Goal: Connect with others: Connect with others

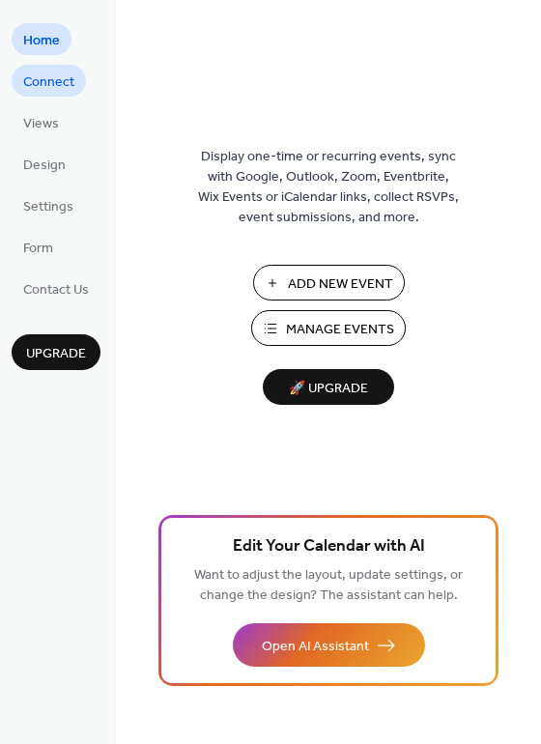
click at [53, 82] on span "Connect" at bounding box center [48, 82] width 51 height 20
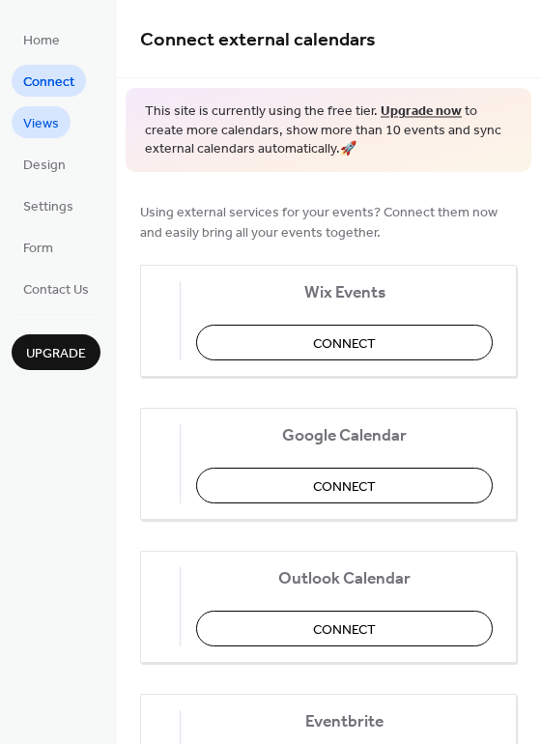
click at [41, 121] on span "Views" at bounding box center [41, 124] width 36 height 20
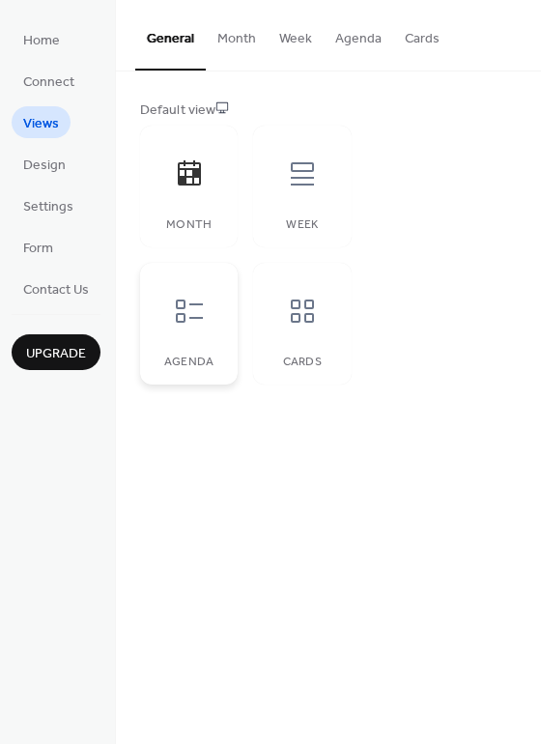
click at [188, 310] on icon at bounding box center [189, 311] width 31 height 31
click at [42, 169] on span "Design" at bounding box center [44, 166] width 43 height 20
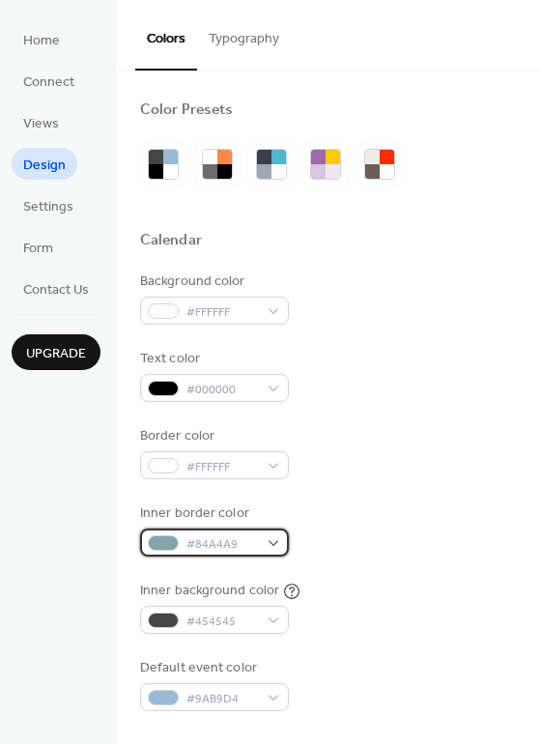
click at [252, 544] on span "#84A4A9" at bounding box center [222, 544] width 72 height 20
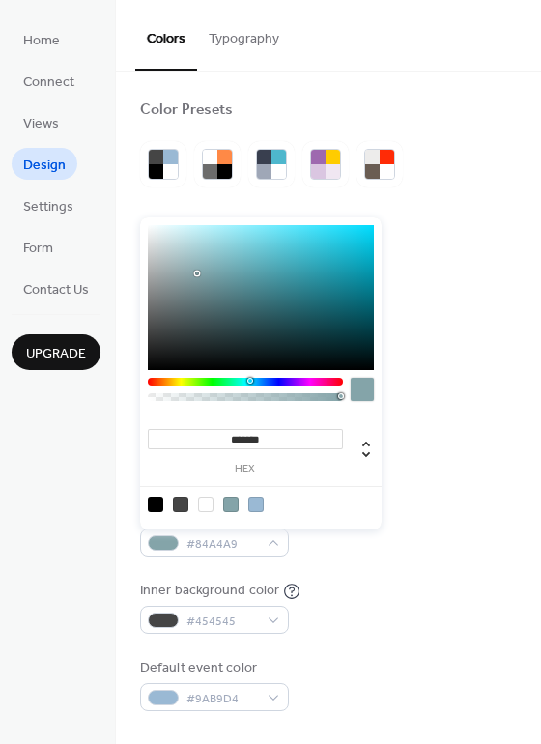
click at [182, 500] on div at bounding box center [180, 504] width 15 height 15
type input "*******"
click at [437, 579] on div "Background color #FFFFFF Text color #000000 Border color #FFFFFF Inner border c…" at bounding box center [328, 492] width 377 height 440
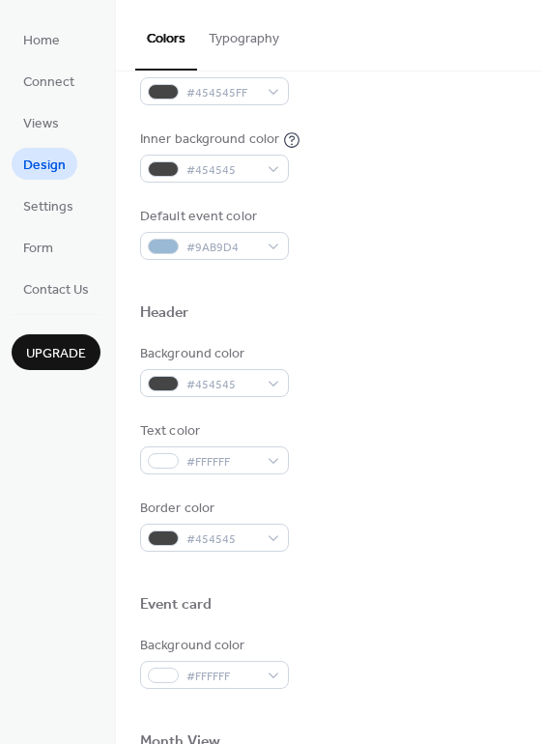
scroll to position [459, 0]
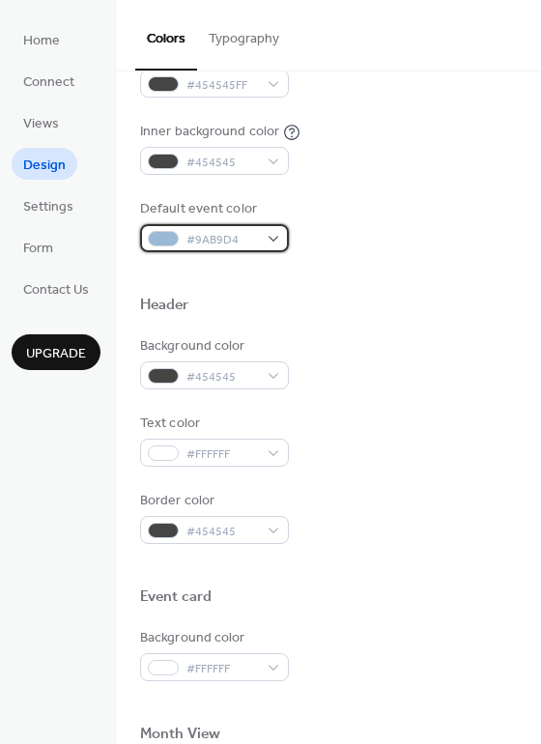
click at [216, 234] on span "#9AB9D4" at bounding box center [222, 240] width 72 height 20
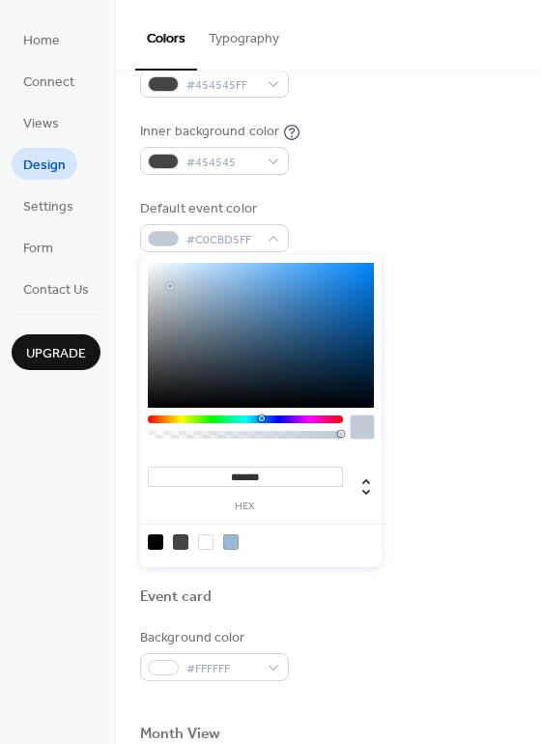
type input "*******"
drag, startPoint x: 170, startPoint y: 286, endPoint x: 118, endPoint y: 248, distance: 64.4
click at [118, 248] on body "Home Connect Views Design Settings Form Contact Us Upgrade Design Upgrade Color…" at bounding box center [270, 372] width 541 height 744
click at [337, 168] on div "Inner background color #454545" at bounding box center [328, 148] width 377 height 53
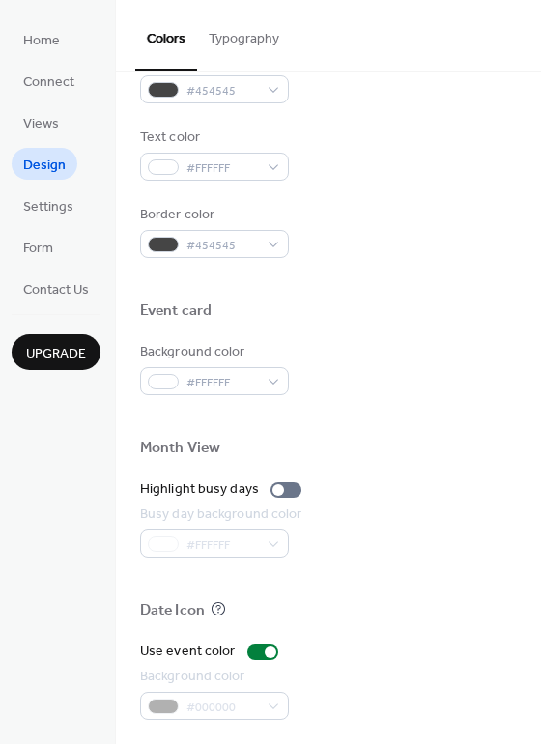
scroll to position [826, 0]
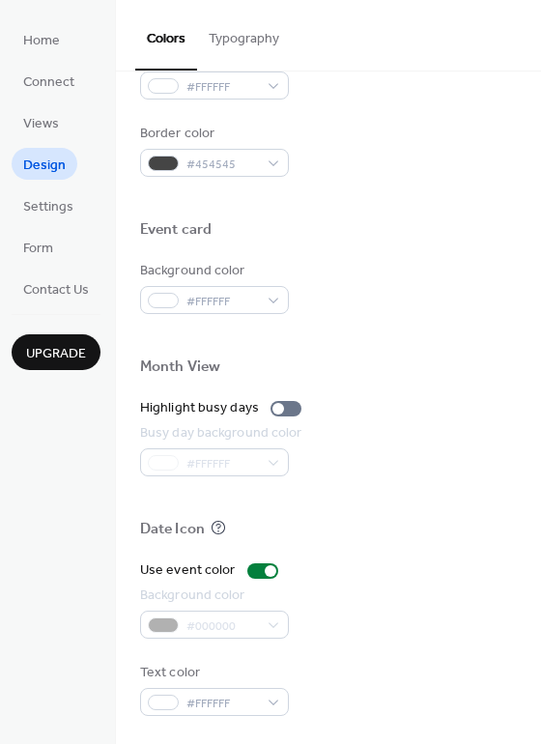
click at [243, 29] on button "Typography" at bounding box center [244, 34] width 94 height 69
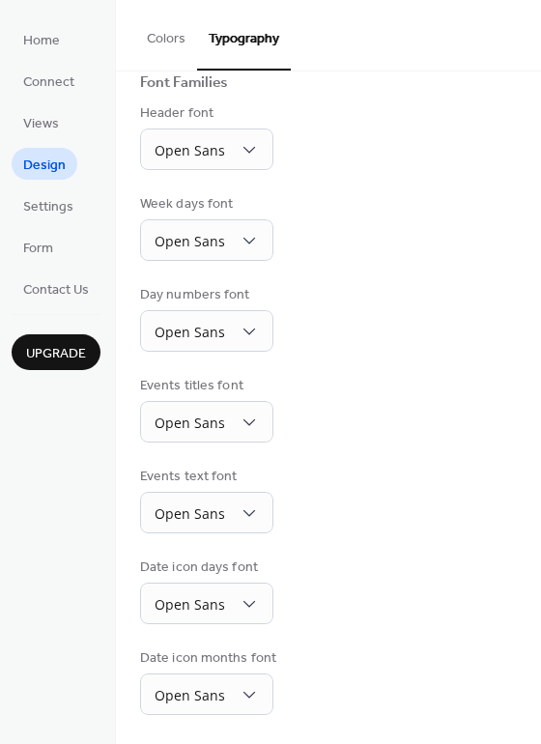
scroll to position [137, 0]
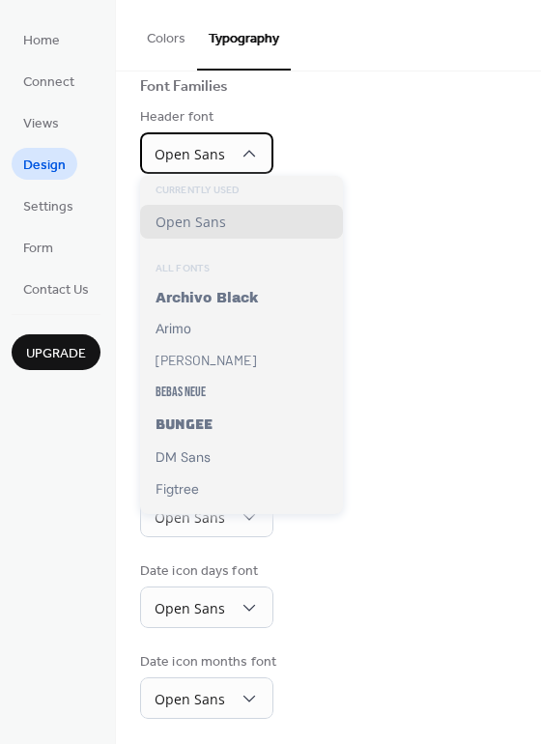
click at [221, 150] on span "Open Sans" at bounding box center [190, 154] width 71 height 18
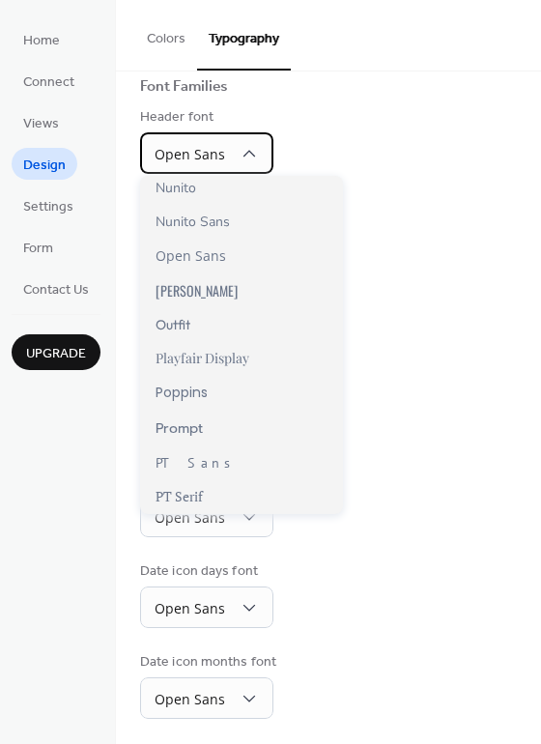
scroll to position [1080, 0]
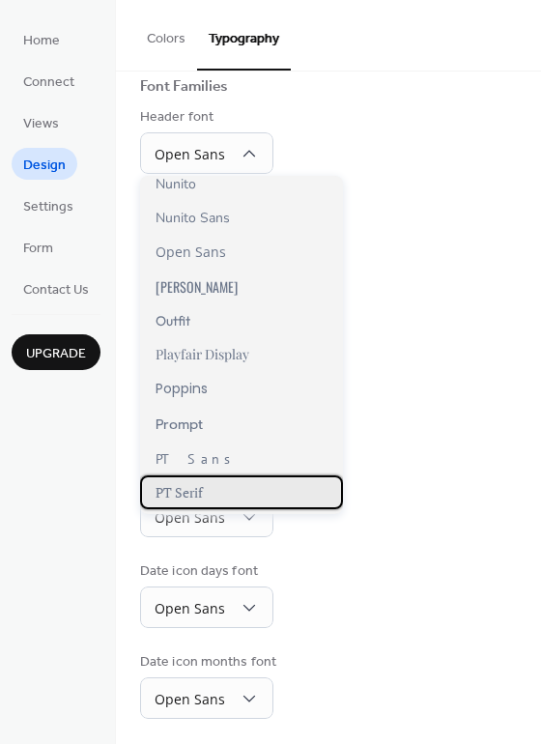
click at [201, 483] on span "PT Serif" at bounding box center [179, 492] width 47 height 18
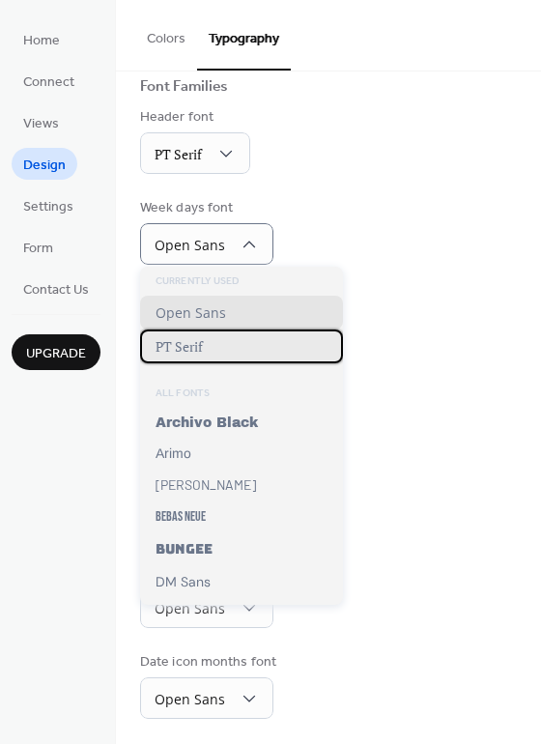
click at [185, 349] on span "PT Serif" at bounding box center [179, 346] width 47 height 18
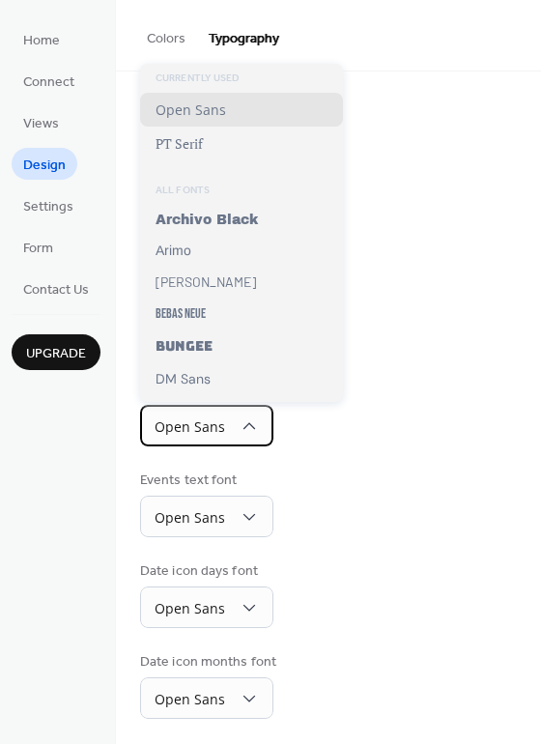
click at [233, 425] on div "Open Sans" at bounding box center [206, 426] width 133 height 42
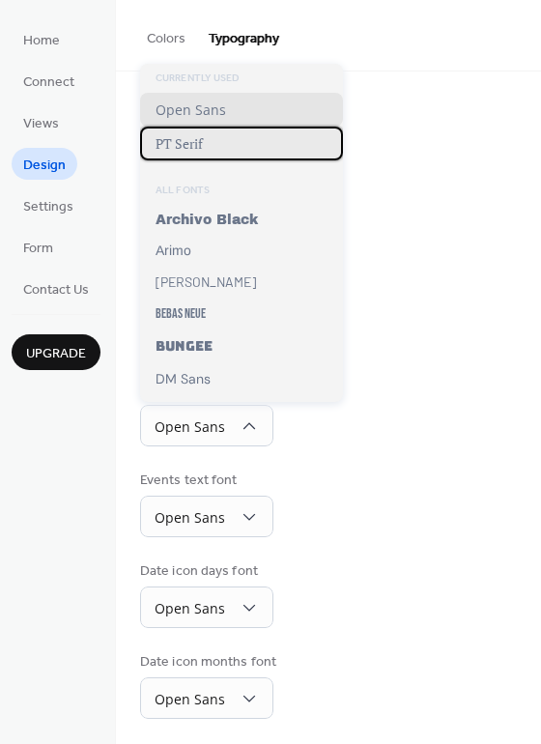
click at [193, 143] on span "PT Serif" at bounding box center [179, 143] width 47 height 18
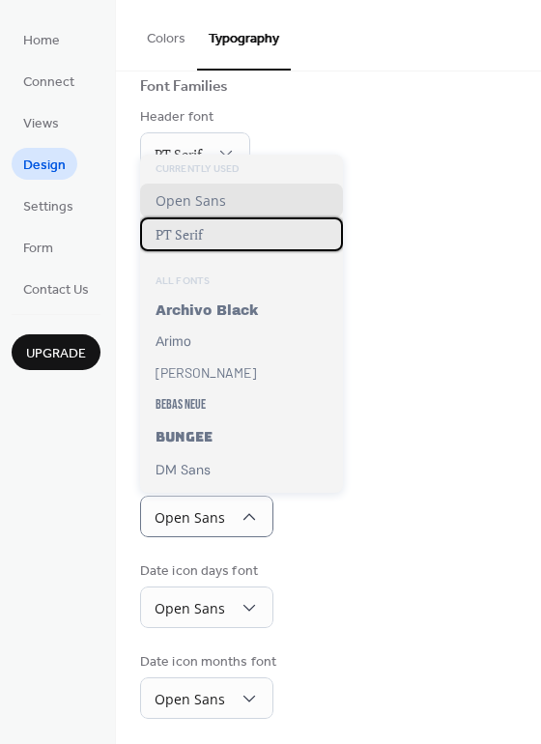
click at [213, 238] on div "PT Serif" at bounding box center [241, 234] width 203 height 34
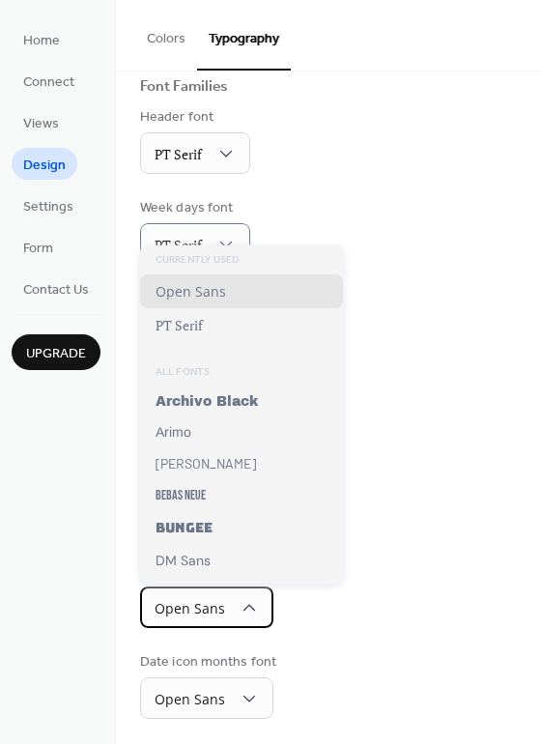
click at [241, 615] on div "Open Sans" at bounding box center [206, 608] width 133 height 42
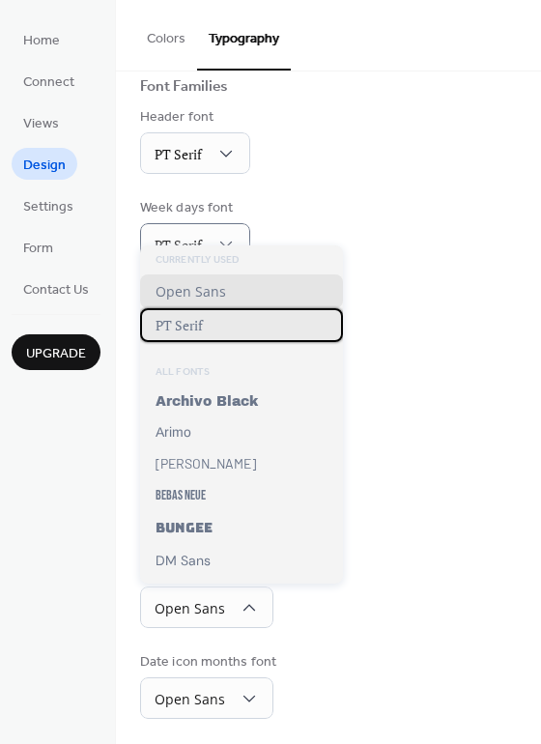
click at [187, 329] on span "PT Serif" at bounding box center [179, 325] width 47 height 18
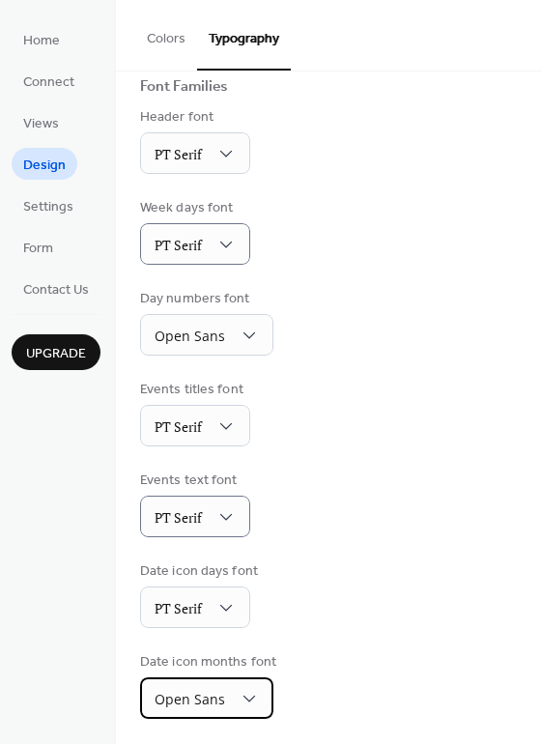
click at [217, 693] on span "Open Sans" at bounding box center [190, 699] width 71 height 18
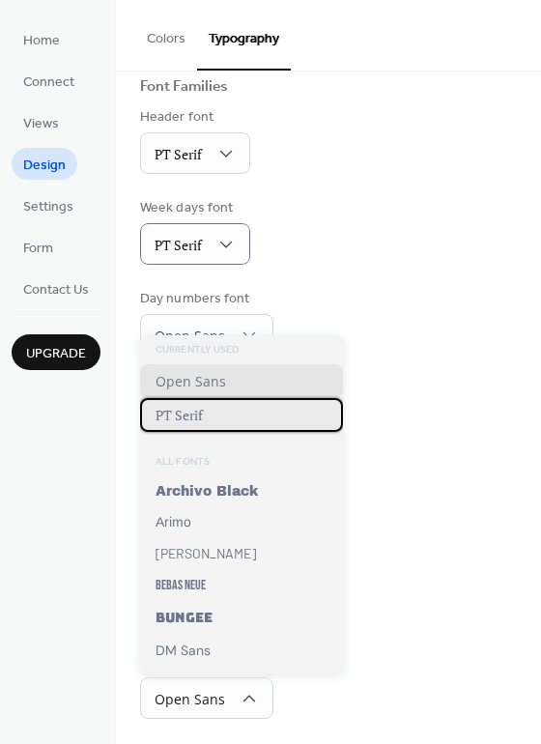
click at [193, 420] on span "PT Serif" at bounding box center [179, 415] width 47 height 18
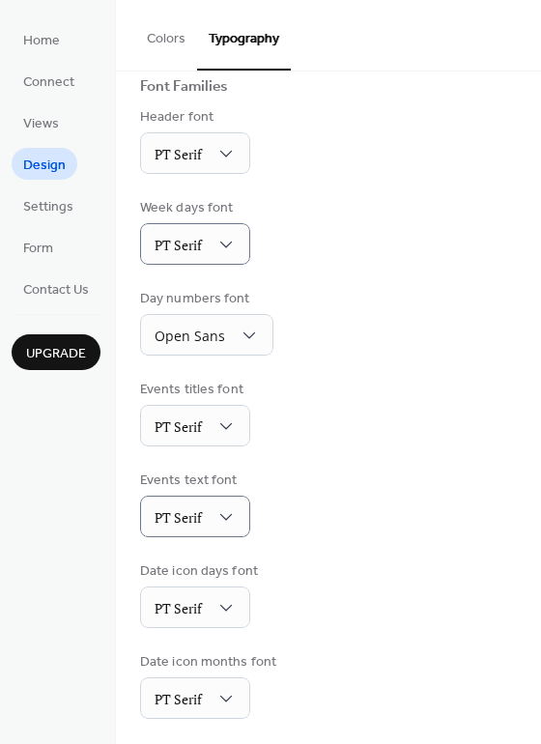
click at [375, 610] on div "Date icon days font PT Serif" at bounding box center [328, 594] width 377 height 67
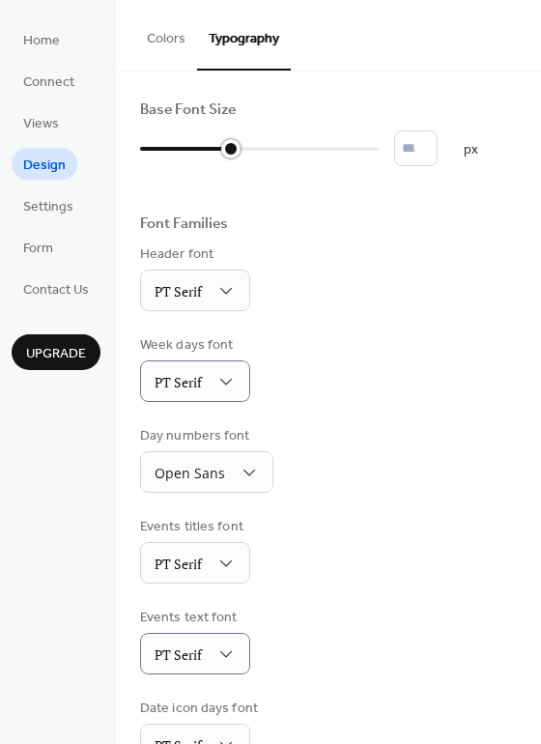
type input "**"
drag, startPoint x: 148, startPoint y: 145, endPoint x: 258, endPoint y: 143, distance: 110.2
click at [258, 143] on div at bounding box center [259, 148] width 19 height 19
click at [35, 210] on span "Settings" at bounding box center [48, 207] width 50 height 20
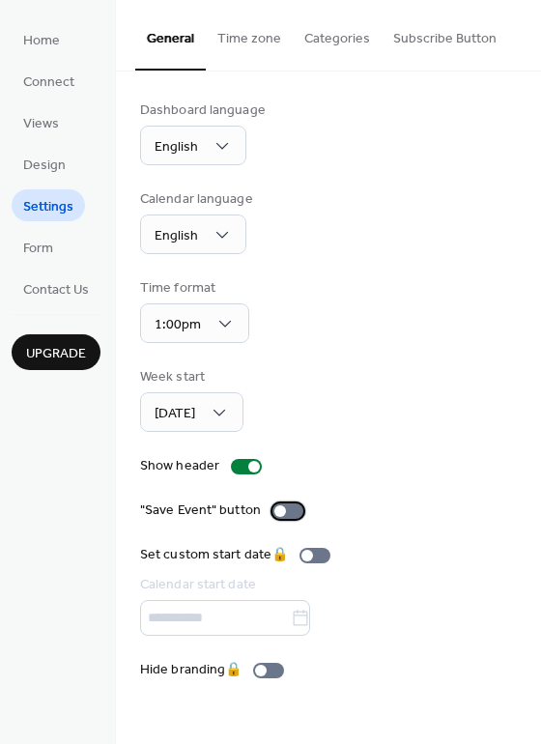
click at [286, 515] on div at bounding box center [287, 510] width 31 height 15
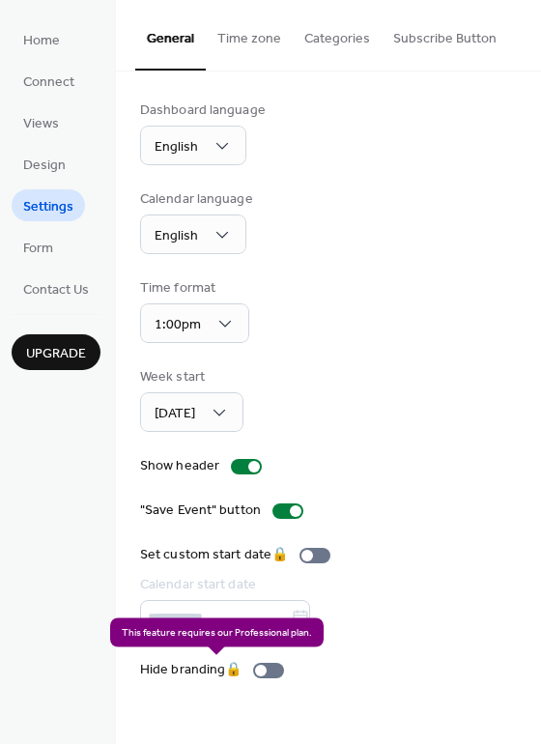
click at [266, 675] on div "Hide branding 🔒" at bounding box center [216, 670] width 152 height 20
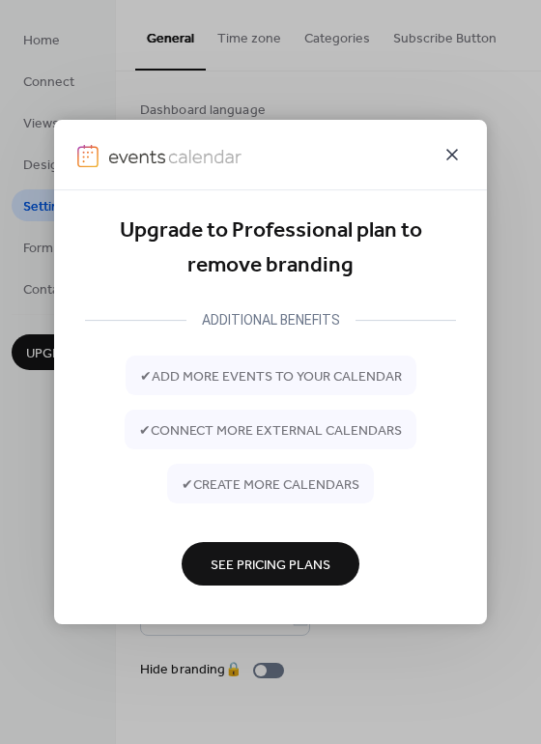
click at [445, 153] on icon at bounding box center [452, 154] width 23 height 23
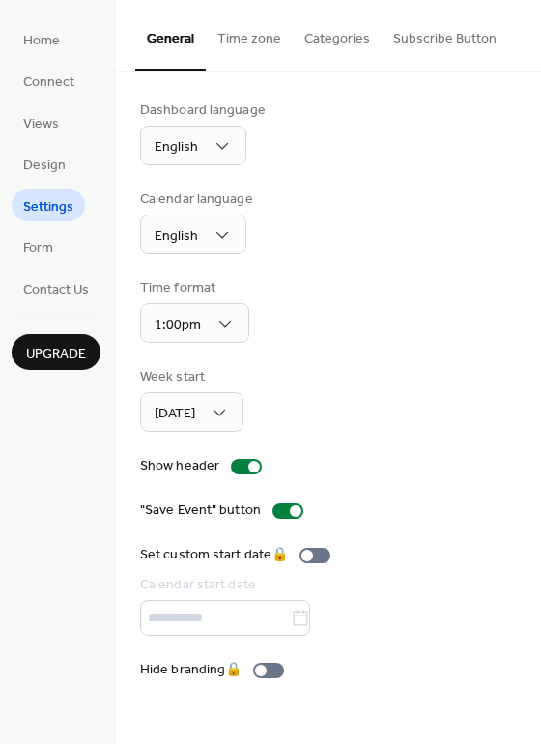
click at [392, 368] on div "Week start [DATE]" at bounding box center [328, 399] width 377 height 65
click at [439, 40] on button "Subscribe Button" at bounding box center [445, 34] width 127 height 69
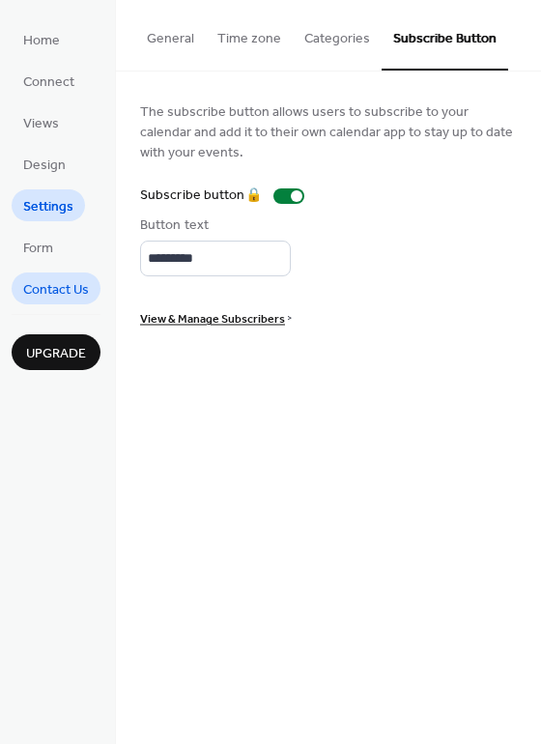
click at [63, 282] on span "Contact Us" at bounding box center [56, 290] width 66 height 20
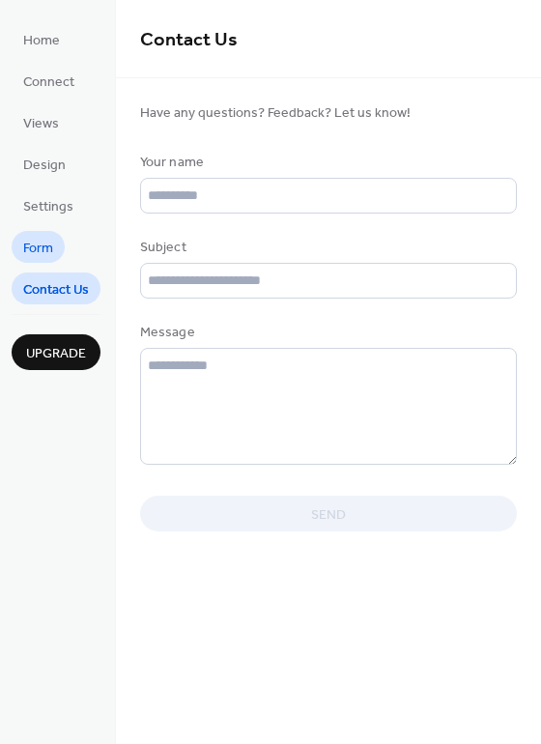
click at [43, 240] on span "Form" at bounding box center [38, 249] width 30 height 20
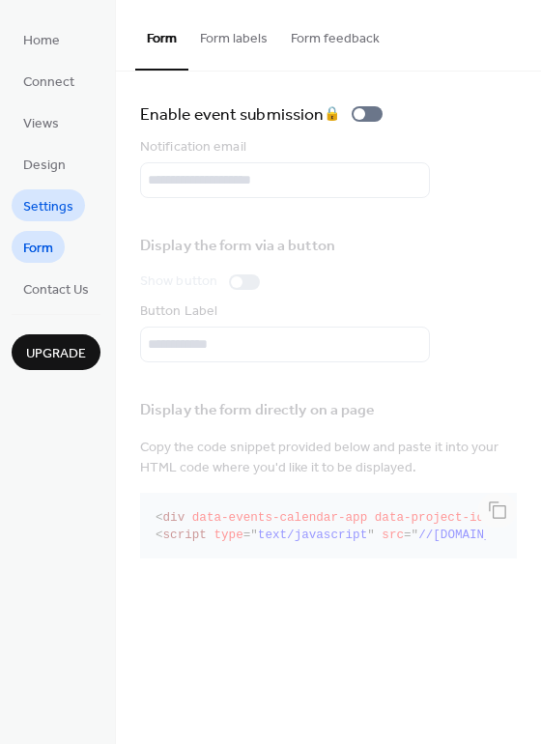
click at [43, 206] on span "Settings" at bounding box center [48, 207] width 50 height 20
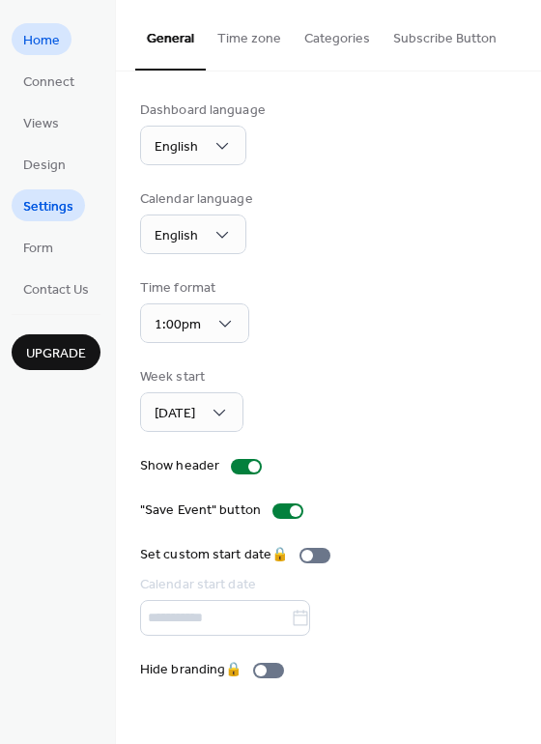
click at [40, 39] on span "Home" at bounding box center [41, 41] width 37 height 20
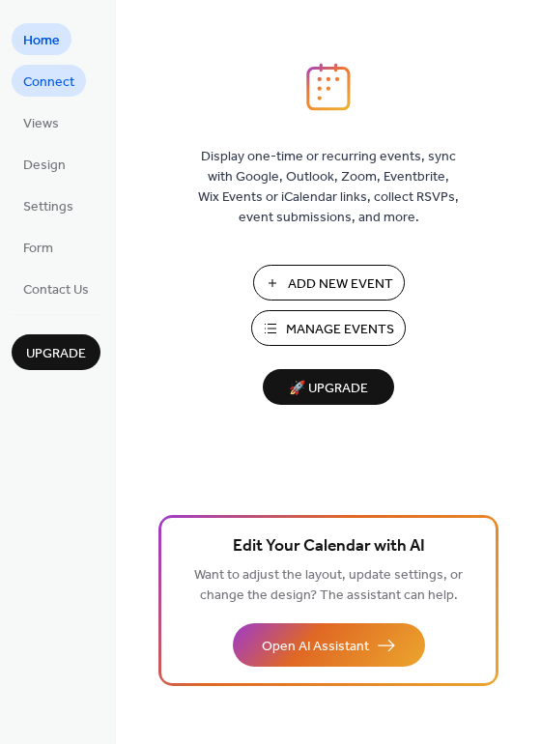
click at [38, 83] on span "Connect" at bounding box center [48, 82] width 51 height 20
